Goal: Information Seeking & Learning: Check status

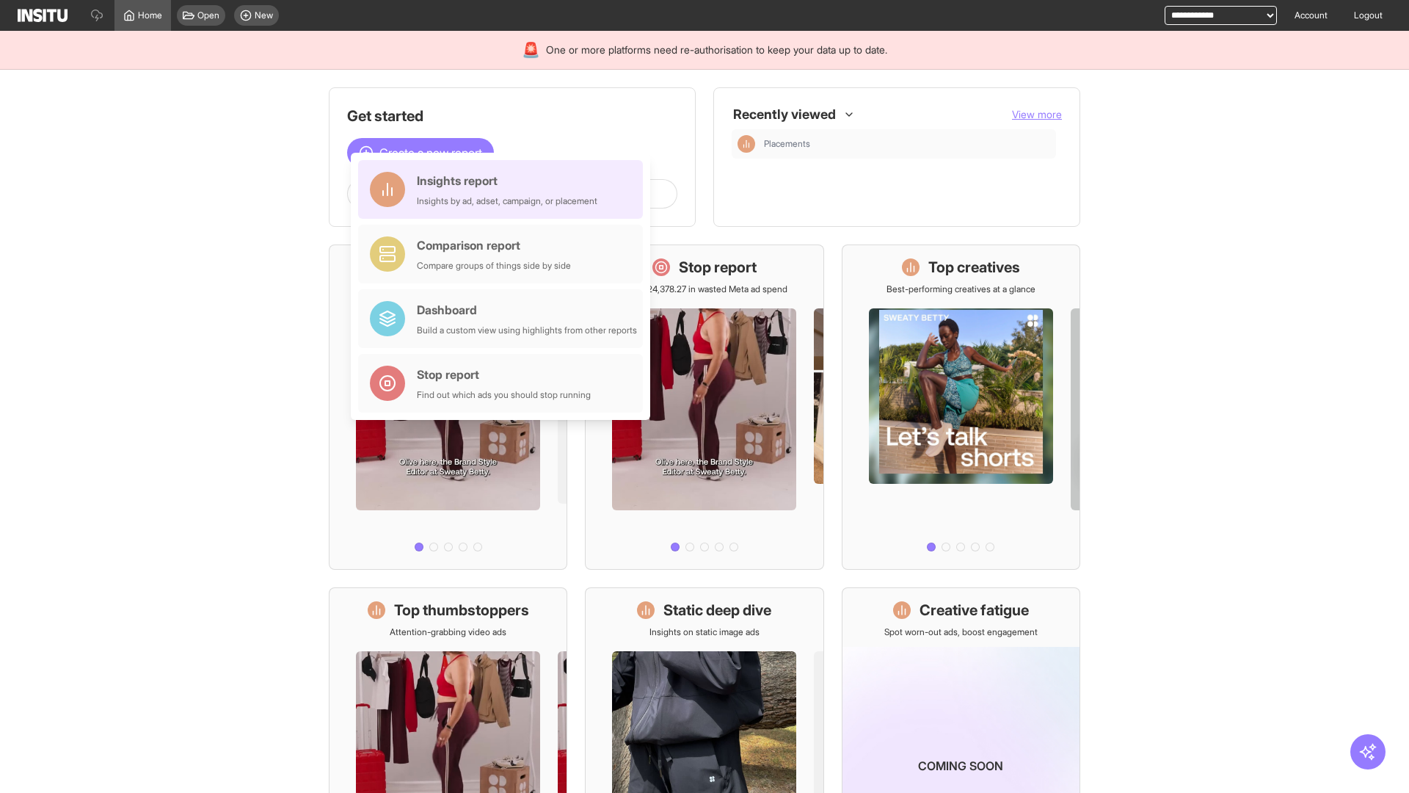
click at [504, 189] on div "Insights report Insights by ad, adset, campaign, or placement" at bounding box center [507, 189] width 181 height 35
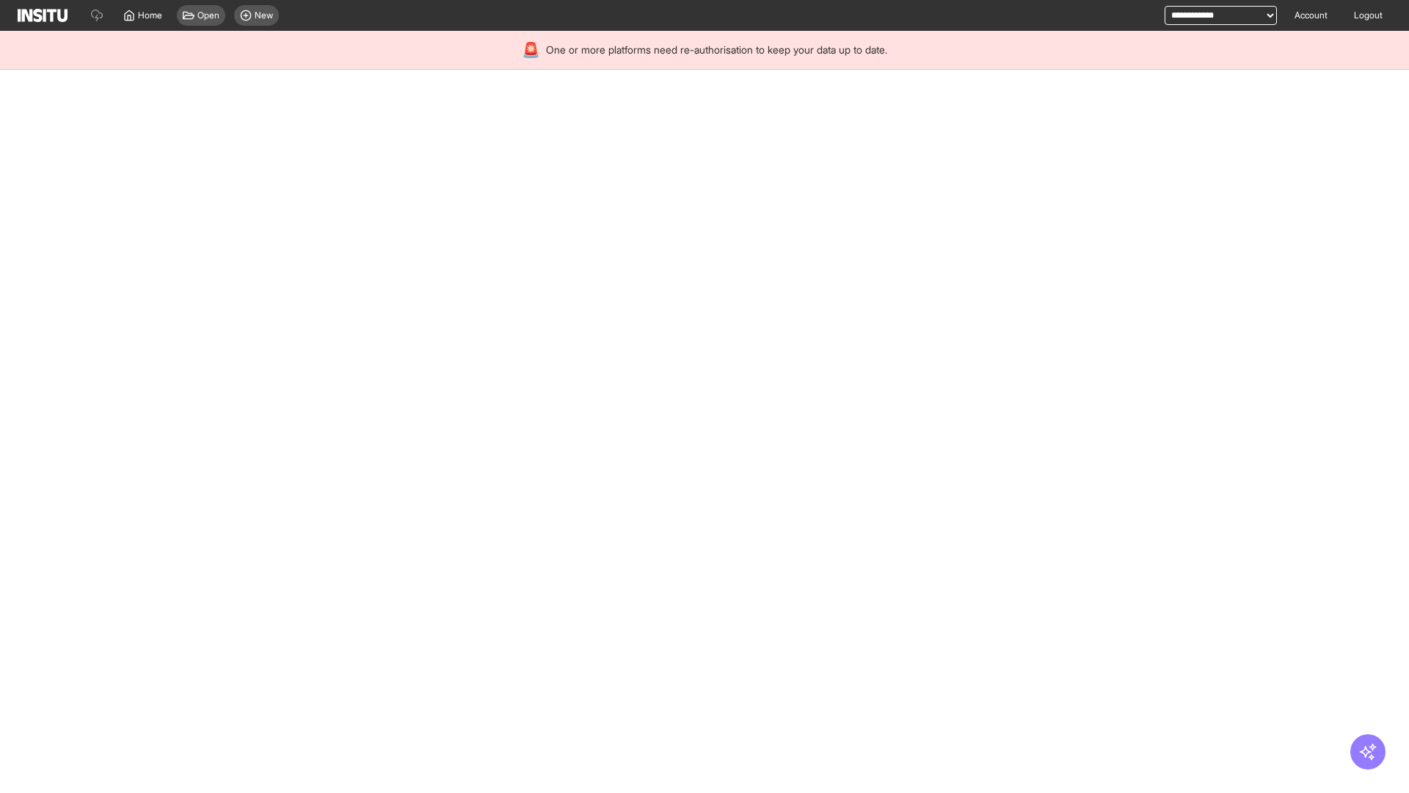
select select "**"
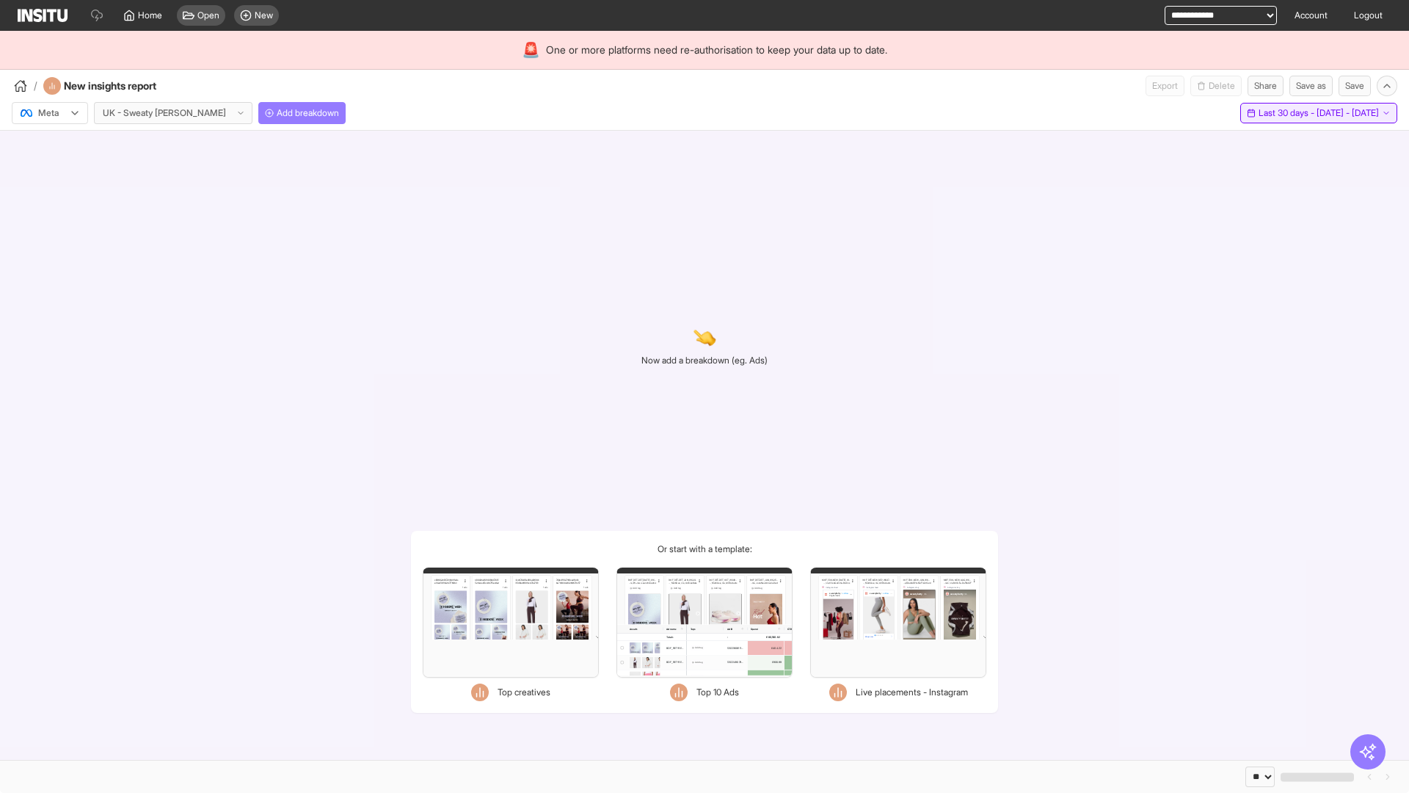
click at [1285, 113] on span "Last 30 days - [DATE] - [DATE]" at bounding box center [1319, 113] width 120 height 12
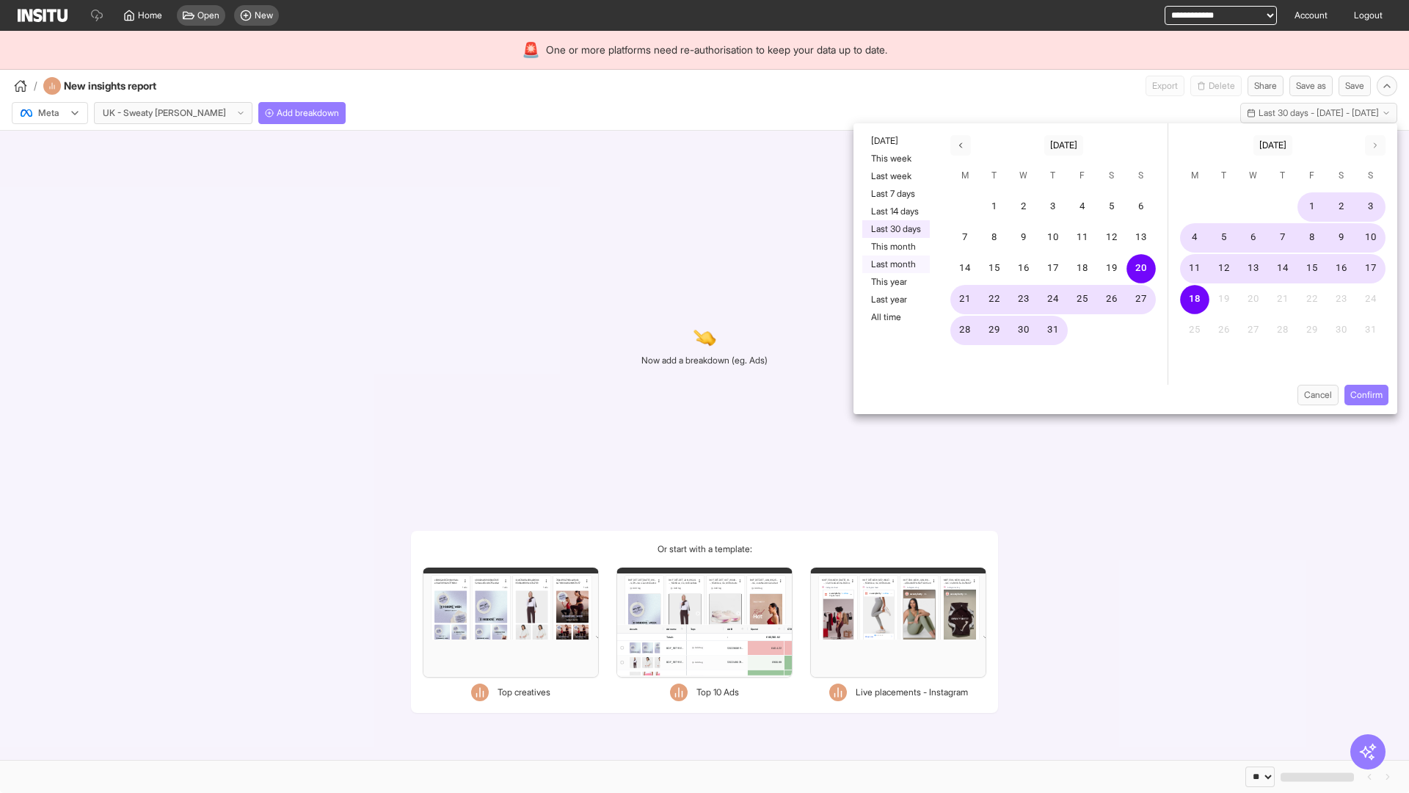
click at [895, 264] on button "Last month" at bounding box center [896, 264] width 68 height 18
